Goal: Transaction & Acquisition: Purchase product/service

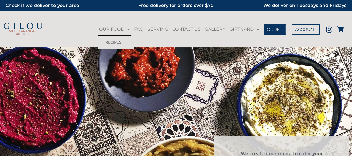
click at [116, 28] on link "OUR FOOD" at bounding box center [115, 29] width 34 height 13
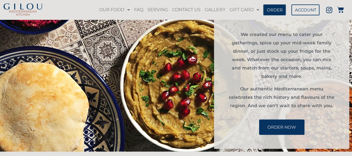
scroll to position [123, 0]
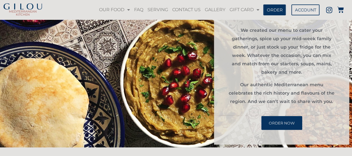
click at [280, 122] on span "ORDER NOW" at bounding box center [282, 123] width 26 height 4
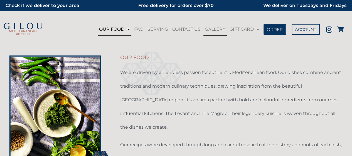
click at [216, 30] on link "GALLERY" at bounding box center [214, 29] width 23 height 13
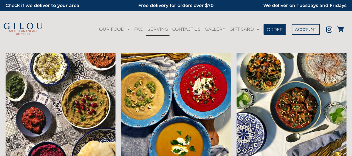
click at [157, 29] on link "SERVING" at bounding box center [157, 29] width 23 height 13
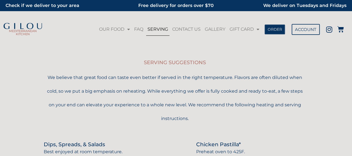
click at [274, 28] on span "ORDER" at bounding box center [275, 29] width 14 height 4
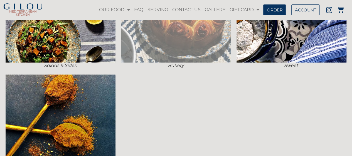
scroll to position [223, 0]
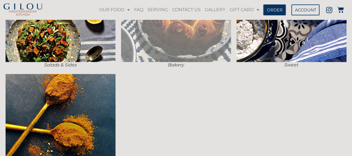
click at [187, 33] on img at bounding box center [176, 7] width 110 height 110
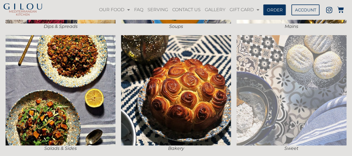
scroll to position [137, 0]
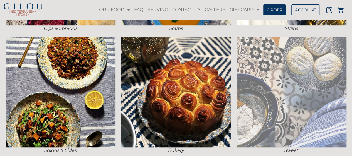
click at [290, 74] on img at bounding box center [292, 92] width 110 height 110
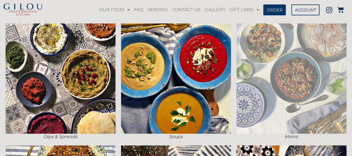
scroll to position [21, 0]
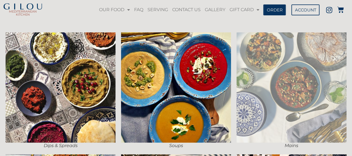
click at [305, 72] on img at bounding box center [292, 87] width 110 height 110
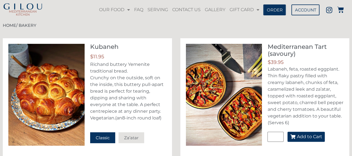
scroll to position [28, 0]
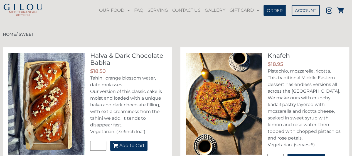
scroll to position [10, 0]
